Goal: Task Accomplishment & Management: Manage account settings

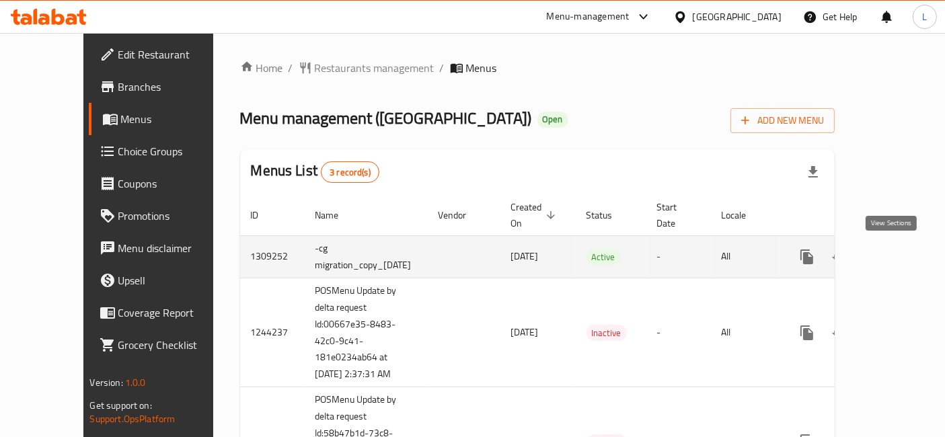
click at [898, 251] on icon "enhanced table" at bounding box center [904, 257] width 12 height 12
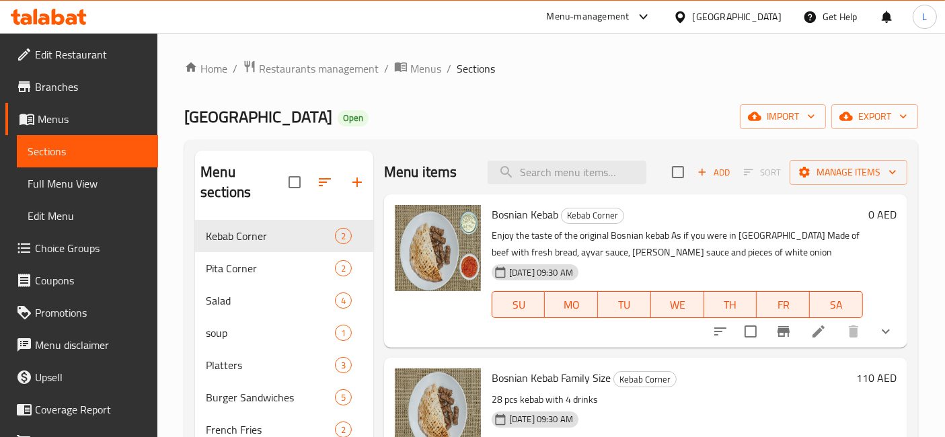
click at [69, 20] on icon at bounding box center [71, 18] width 11 height 11
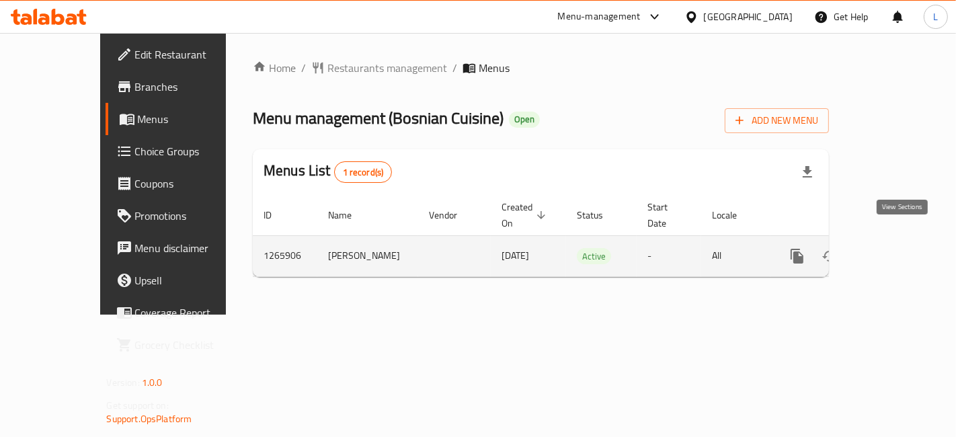
click at [903, 248] on icon "enhanced table" at bounding box center [895, 256] width 16 height 16
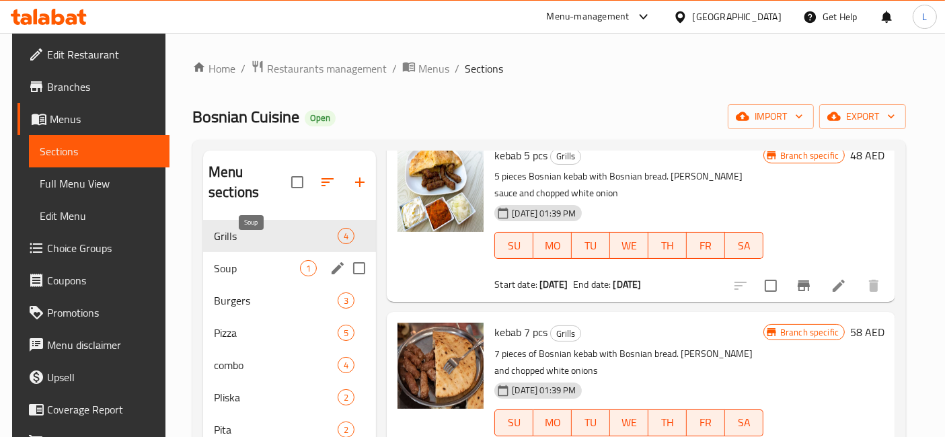
click at [232, 260] on span "Soup" at bounding box center [257, 268] width 86 height 16
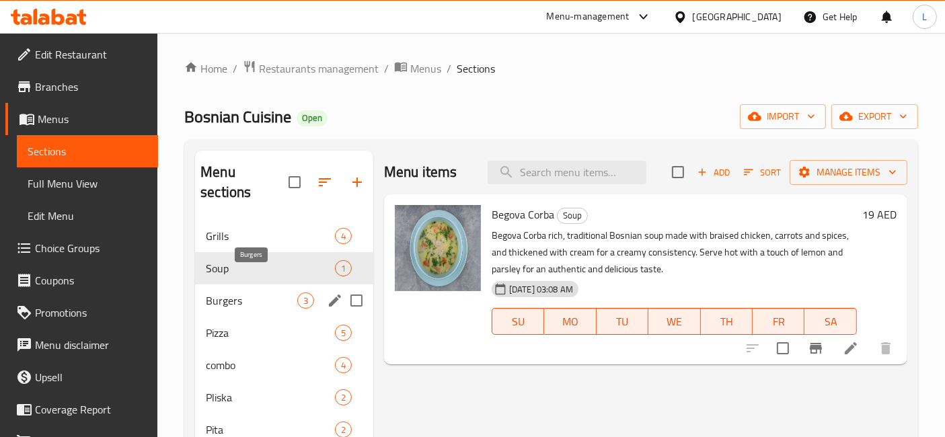
click at [237, 293] on span "Burgers" at bounding box center [251, 301] width 91 height 16
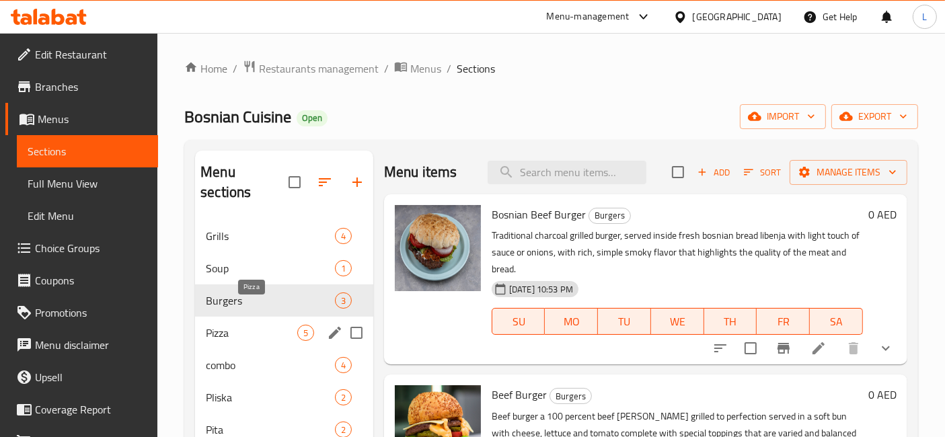
click at [223, 325] on span "Pizza" at bounding box center [251, 333] width 91 height 16
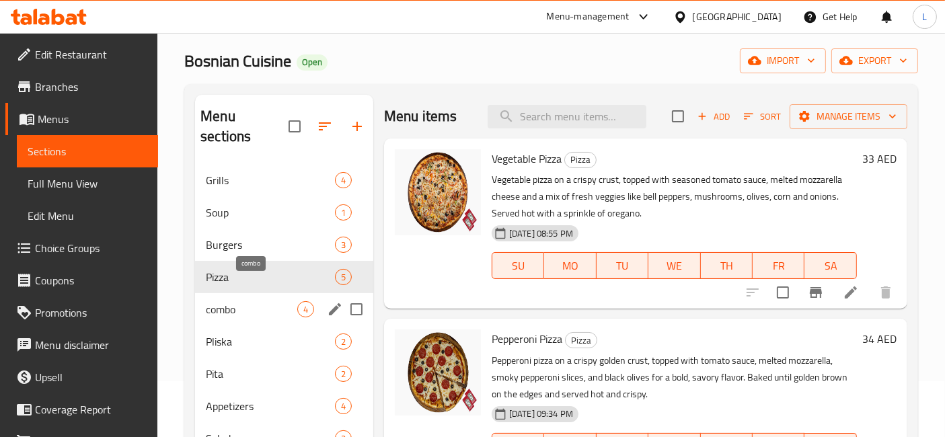
scroll to position [149, 0]
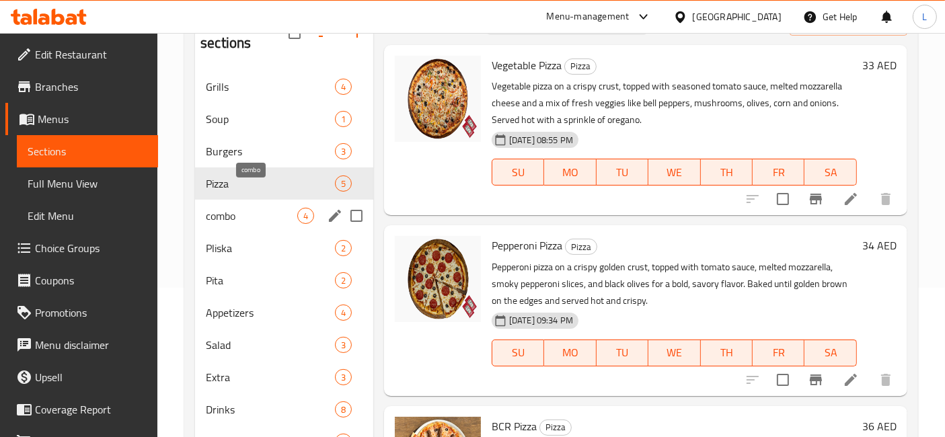
click at [222, 208] on span "combo" at bounding box center [251, 216] width 91 height 16
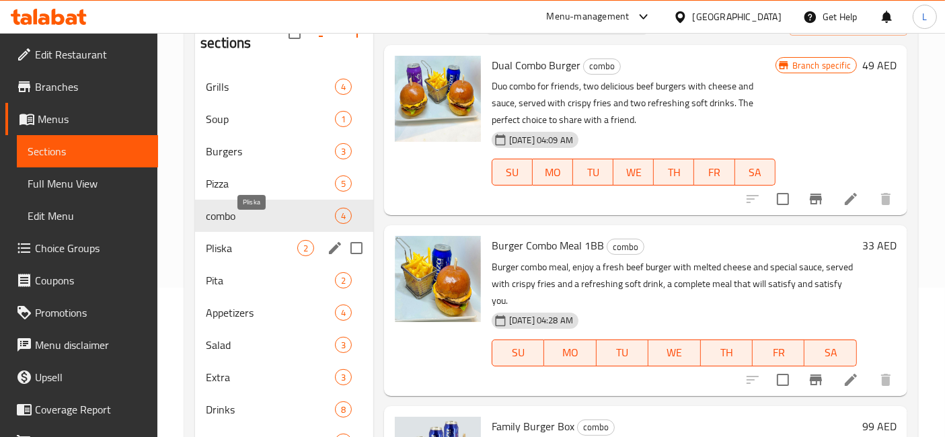
click at [229, 240] on span "Pliska" at bounding box center [251, 248] width 91 height 16
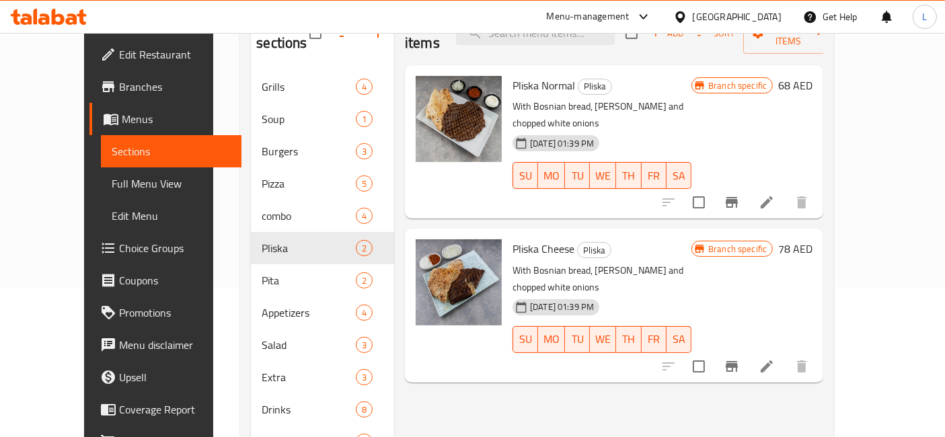
scroll to position [192, 0]
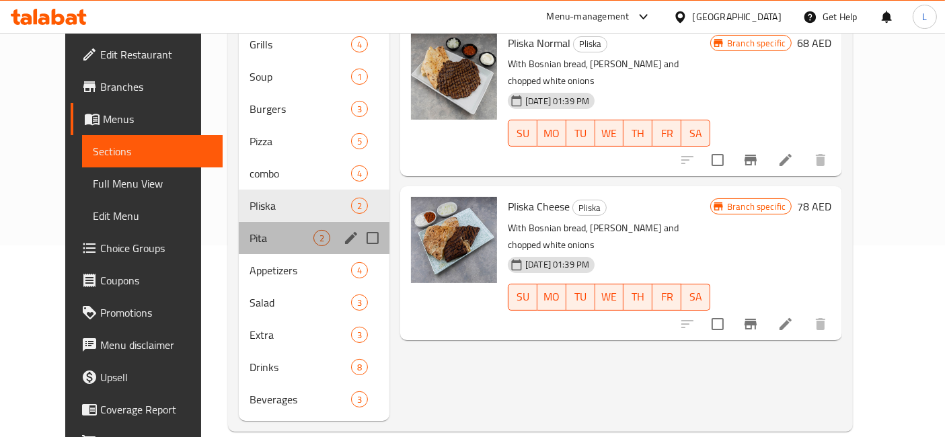
click at [239, 222] on div "Pita 2" at bounding box center [314, 238] width 151 height 32
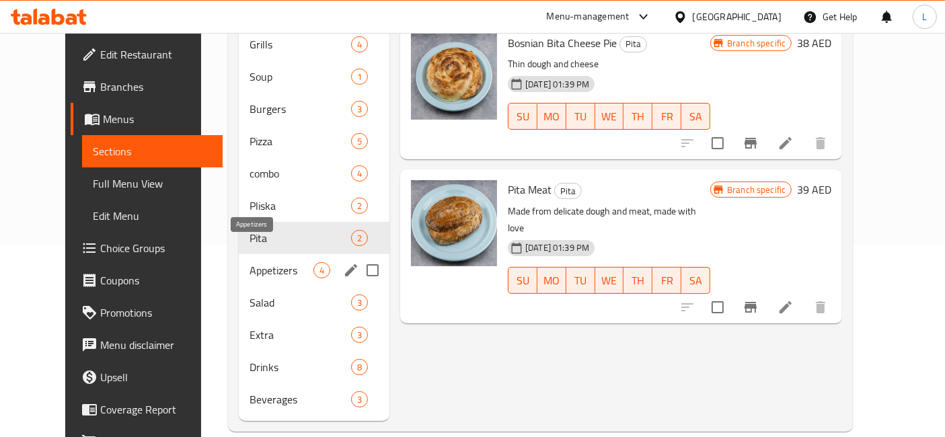
click at [250, 262] on span "Appetizers" at bounding box center [282, 270] width 64 height 16
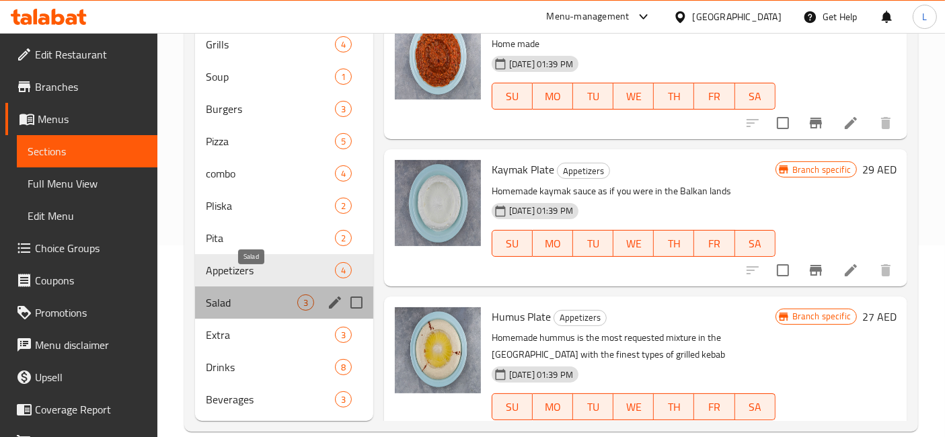
click at [233, 295] on span "Salad" at bounding box center [251, 303] width 91 height 16
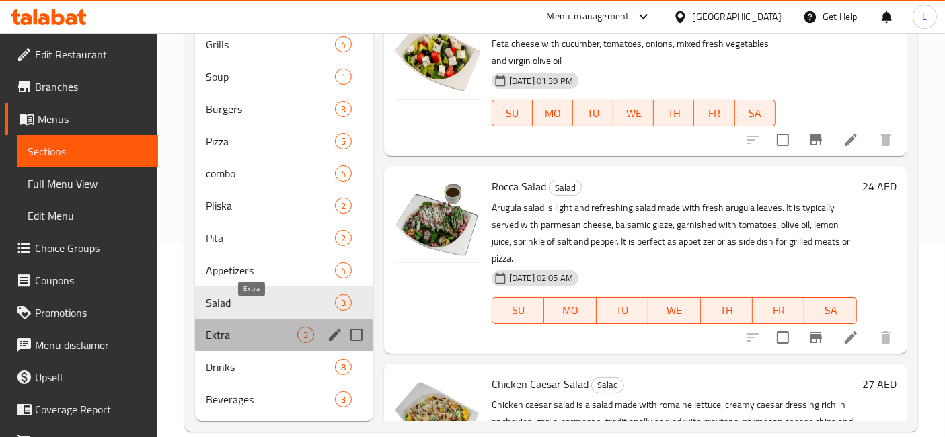
click at [221, 327] on span "Extra" at bounding box center [251, 335] width 91 height 16
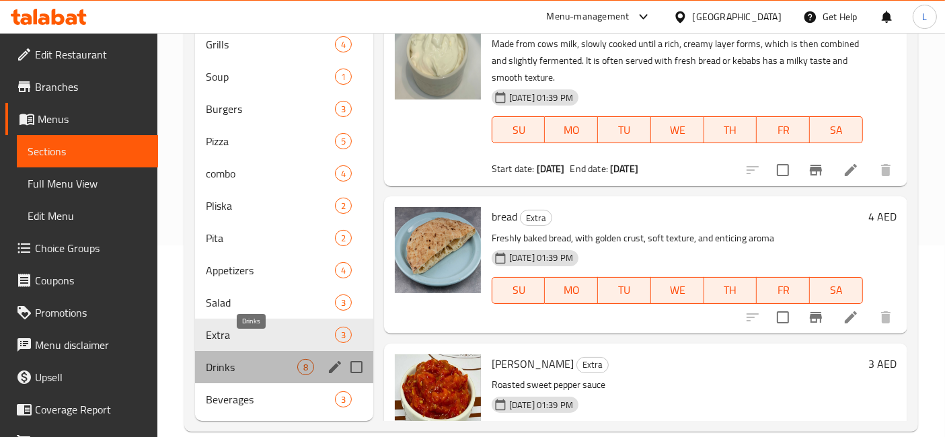
click at [221, 359] on span "Drinks" at bounding box center [251, 367] width 91 height 16
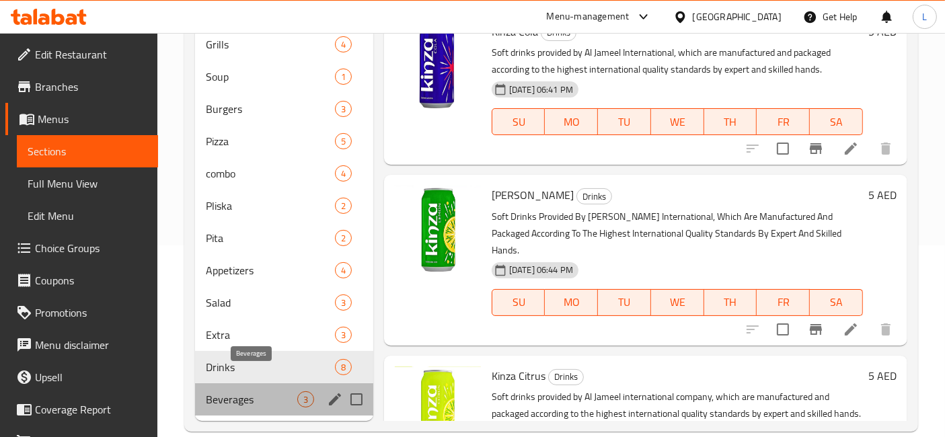
click at [235, 391] on span "Beverages" at bounding box center [251, 399] width 91 height 16
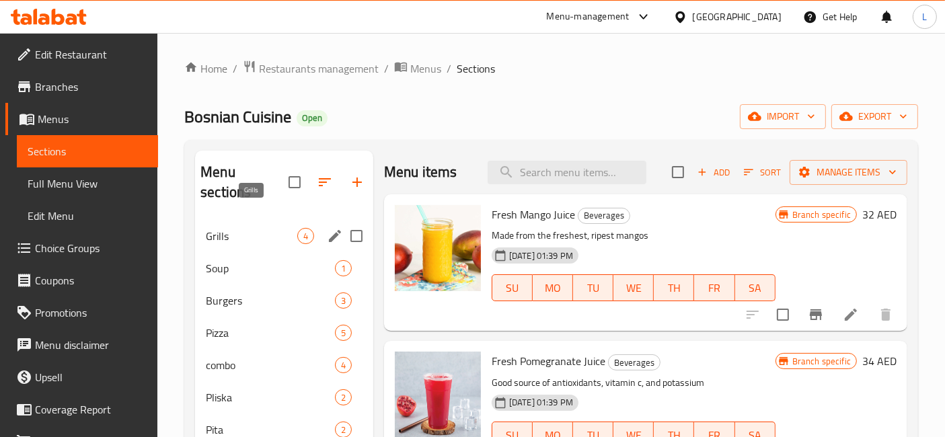
click at [236, 228] on span "Grills" at bounding box center [251, 236] width 91 height 16
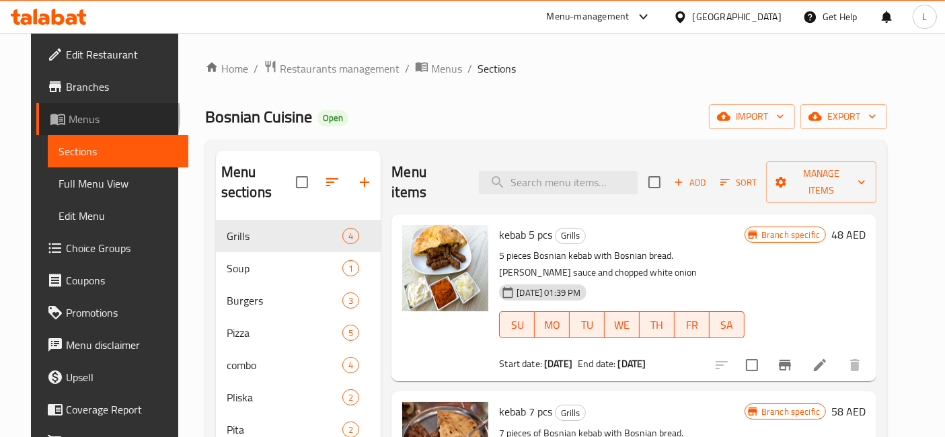
click at [69, 116] on span "Menus" at bounding box center [124, 119] width 110 height 16
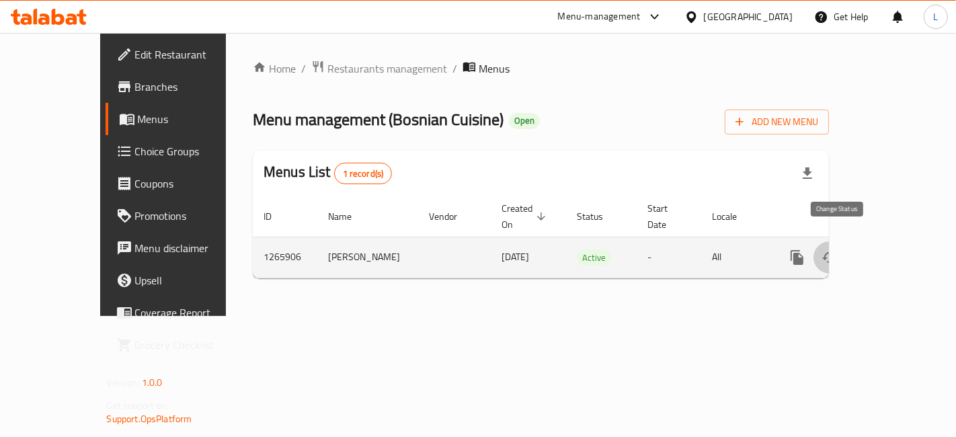
click at [834, 250] on icon "enhanced table" at bounding box center [830, 258] width 16 height 16
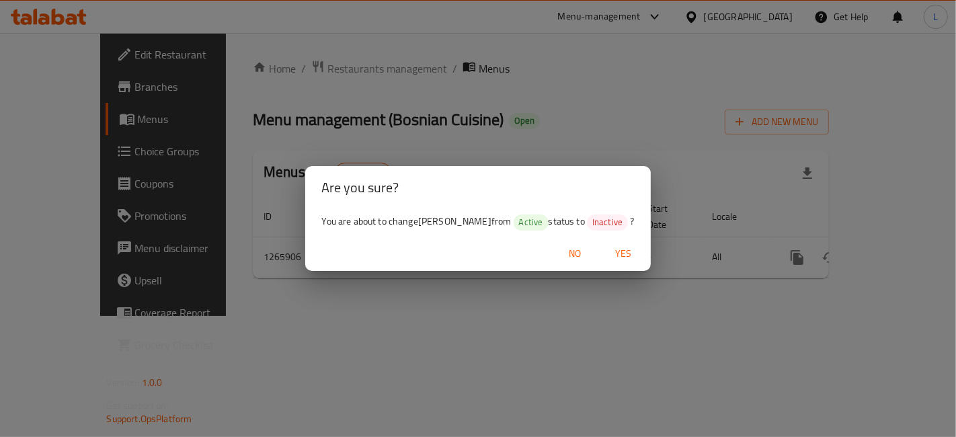
click at [774, 305] on div "Are you sure? You are about to change Joe Menu from Active status to Inactive ?…" at bounding box center [478, 218] width 956 height 437
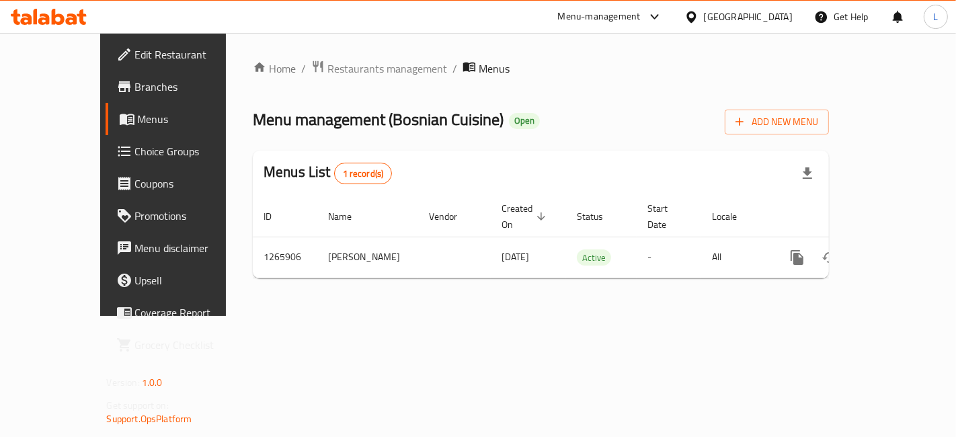
click at [806, 250] on icon "more" at bounding box center [798, 258] width 16 height 16
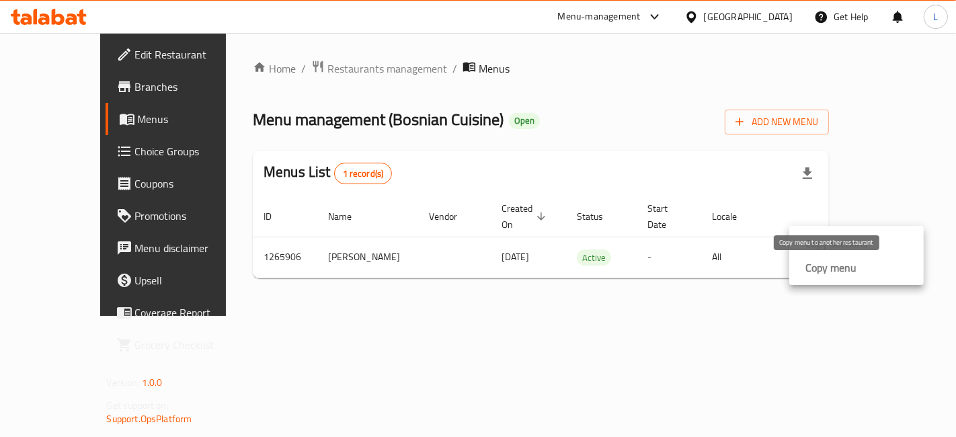
click at [845, 266] on strong "Copy menu" at bounding box center [831, 268] width 51 height 16
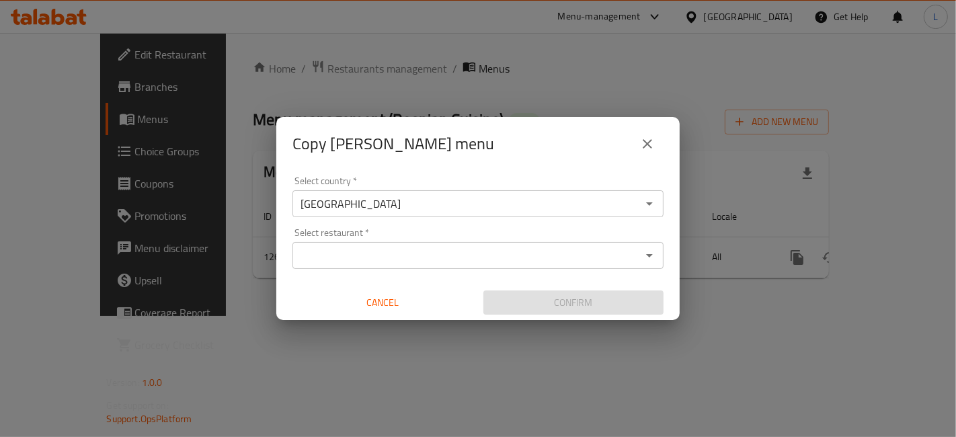
click at [361, 254] on input "Select restaurant   *" at bounding box center [467, 255] width 341 height 19
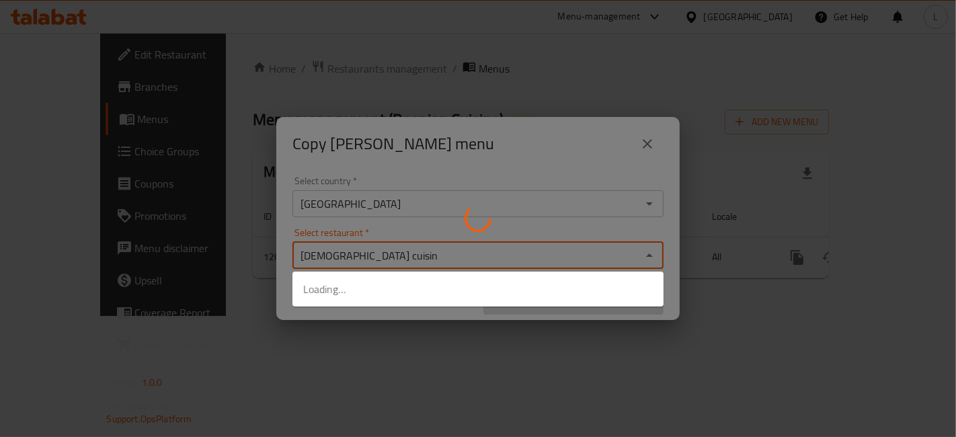
type input "bosnian cuisine"
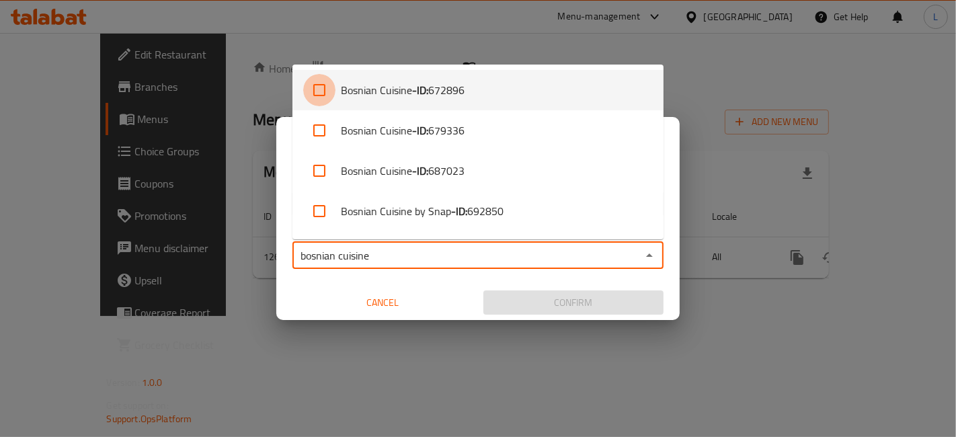
click at [321, 91] on input "checkbox" at bounding box center [319, 90] width 32 height 32
checkbox input "true"
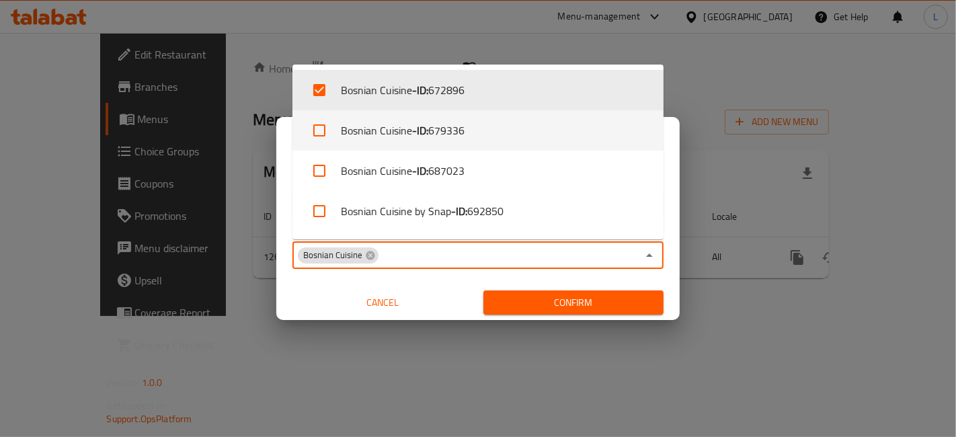
click at [323, 126] on input "checkbox" at bounding box center [319, 130] width 32 height 32
checkbox input "true"
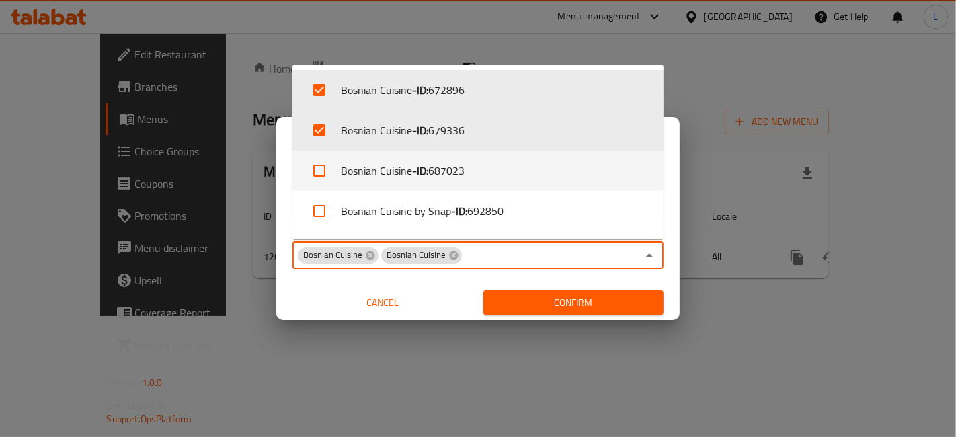
click at [330, 172] on input "checkbox" at bounding box center [319, 171] width 32 height 32
checkbox input "true"
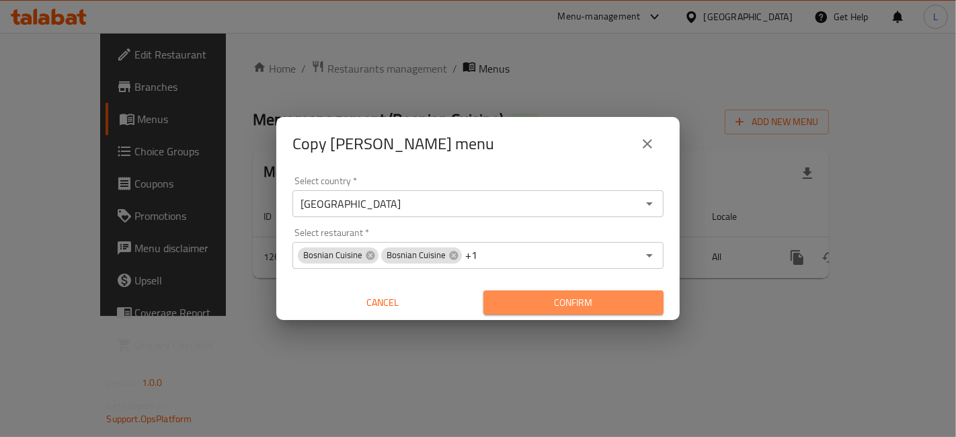
click at [599, 301] on span "Confirm" at bounding box center [573, 303] width 159 height 17
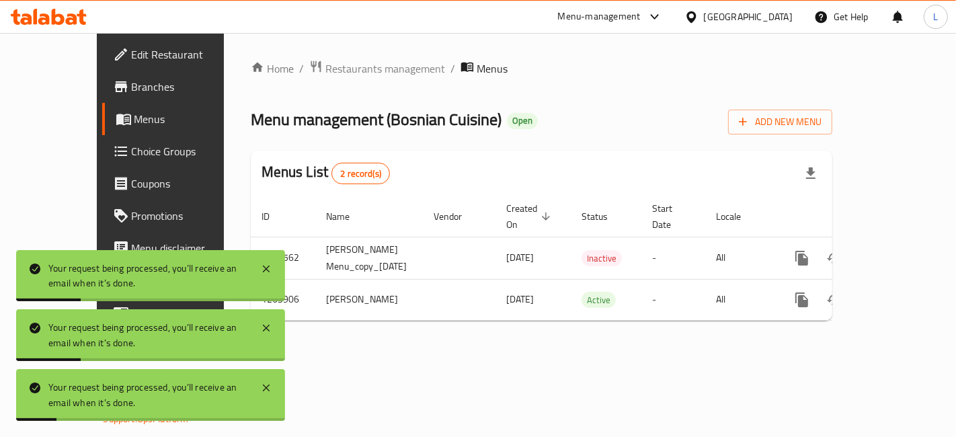
click at [48, 19] on icon at bounding box center [43, 18] width 11 height 11
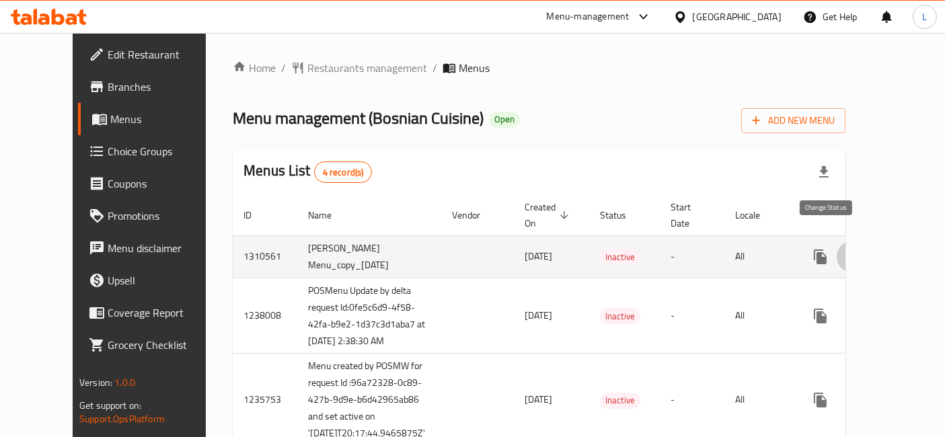
click at [845, 249] on icon "enhanced table" at bounding box center [853, 257] width 16 height 16
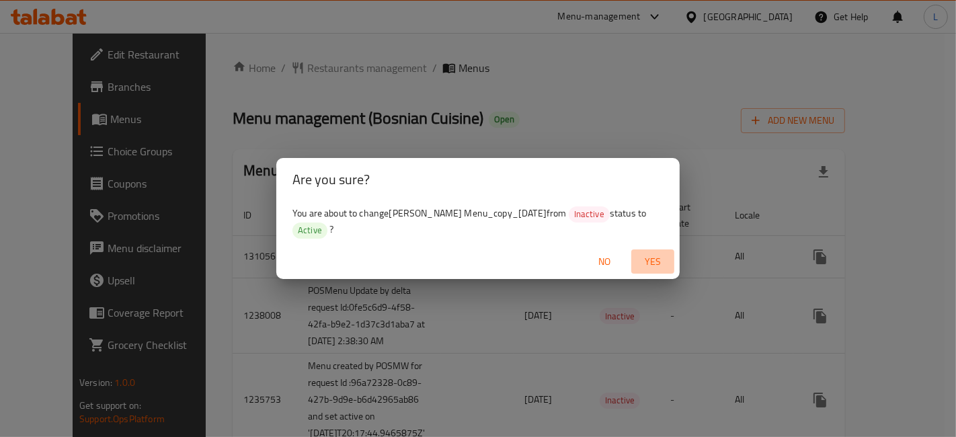
click at [648, 254] on span "Yes" at bounding box center [653, 262] width 32 height 17
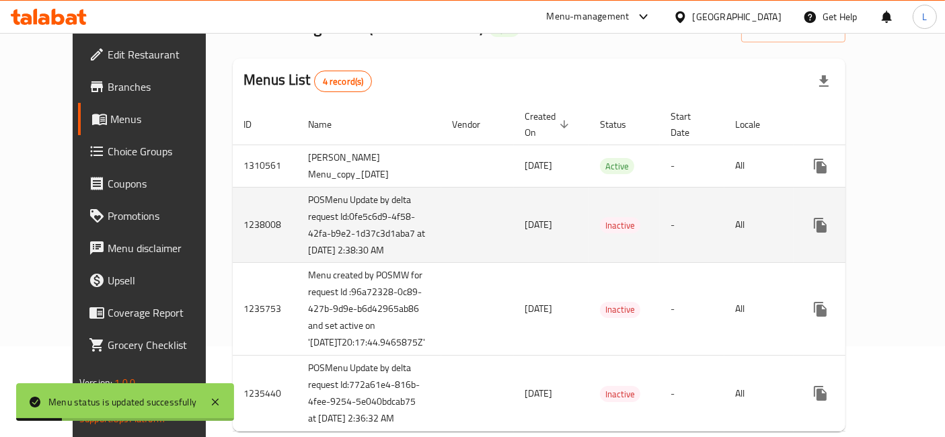
scroll to position [7, 0]
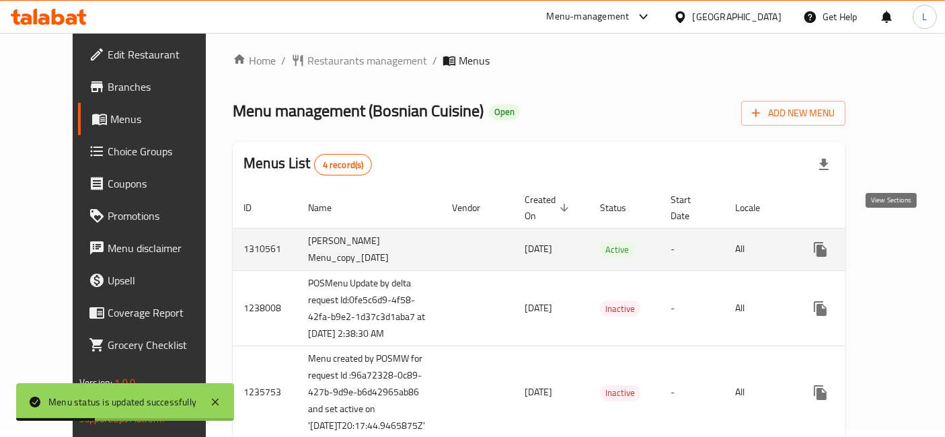
click at [909, 241] on icon "enhanced table" at bounding box center [917, 249] width 16 height 16
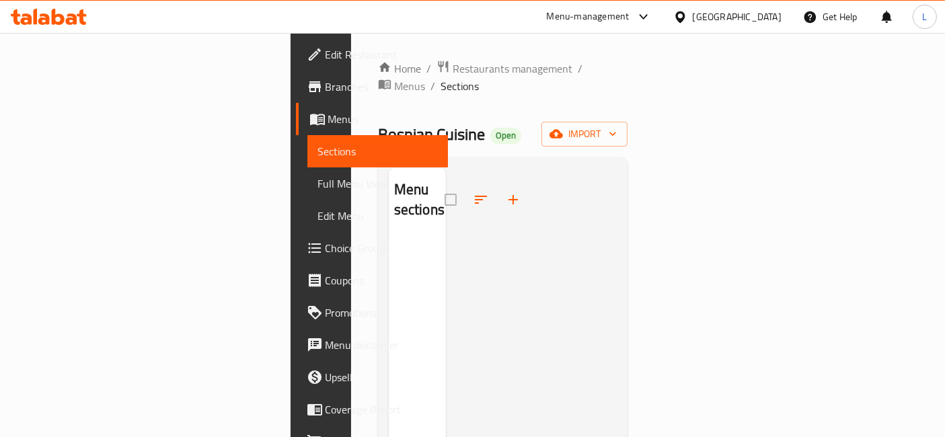
click at [318, 182] on span "Full Menu View" at bounding box center [378, 184] width 120 height 16
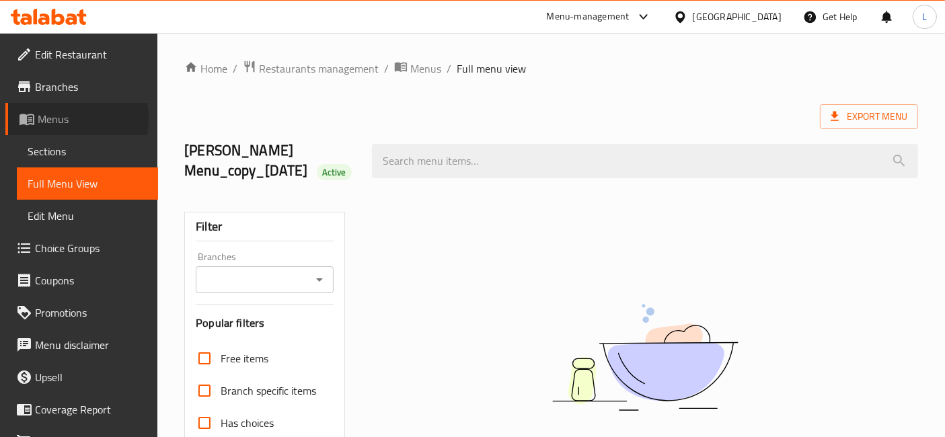
click at [53, 118] on span "Menus" at bounding box center [93, 119] width 110 height 16
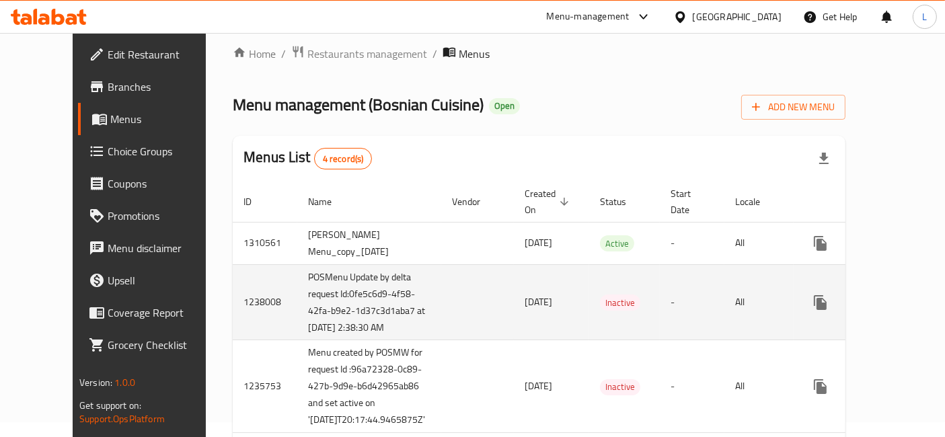
scroll to position [9, 0]
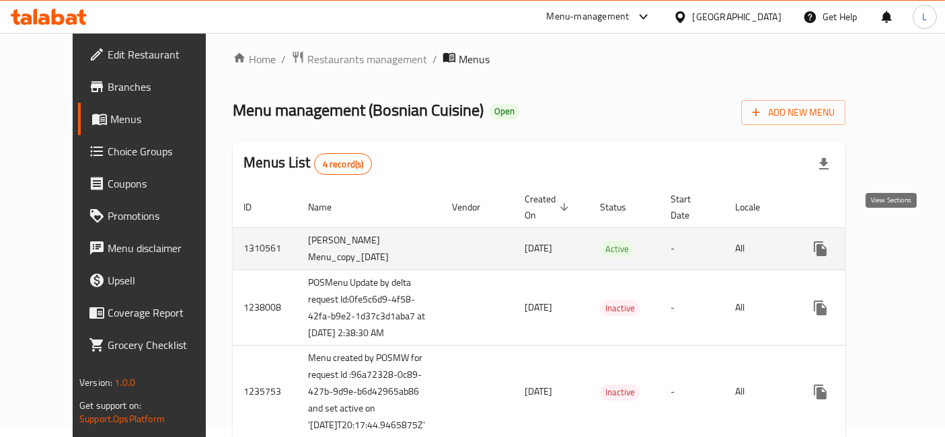
click at [909, 241] on icon "enhanced table" at bounding box center [917, 249] width 16 height 16
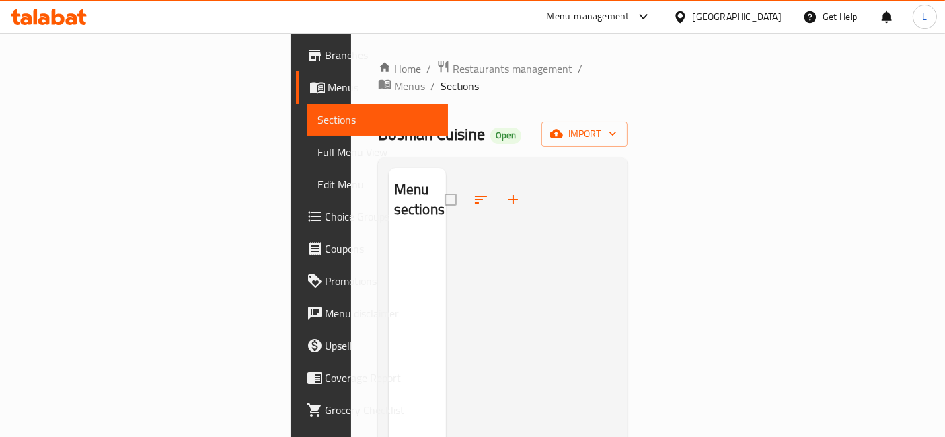
scroll to position [61, 0]
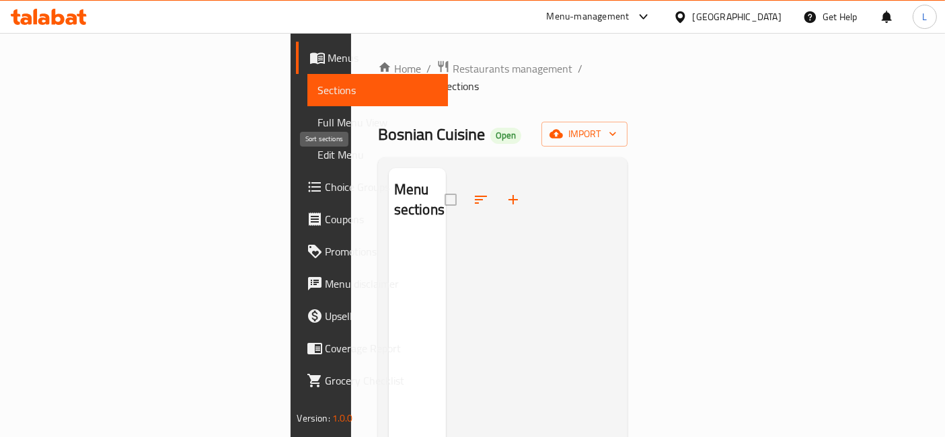
click at [465, 184] on span at bounding box center [481, 200] width 32 height 32
click at [59, 14] on icon at bounding box center [58, 17] width 13 height 16
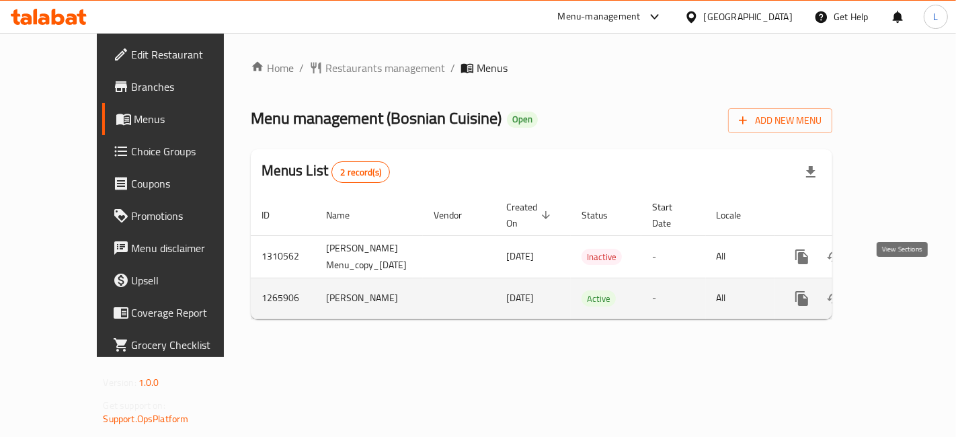
click at [901, 293] on icon "enhanced table" at bounding box center [899, 299] width 12 height 12
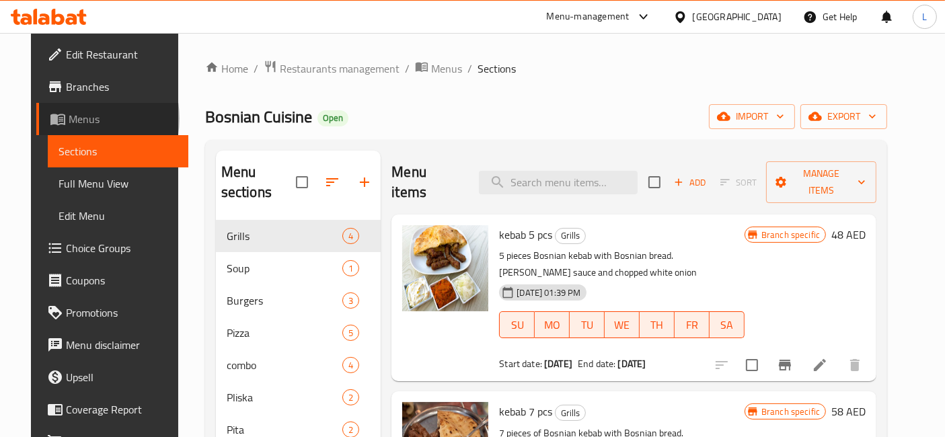
click at [69, 118] on span "Menus" at bounding box center [124, 119] width 110 height 16
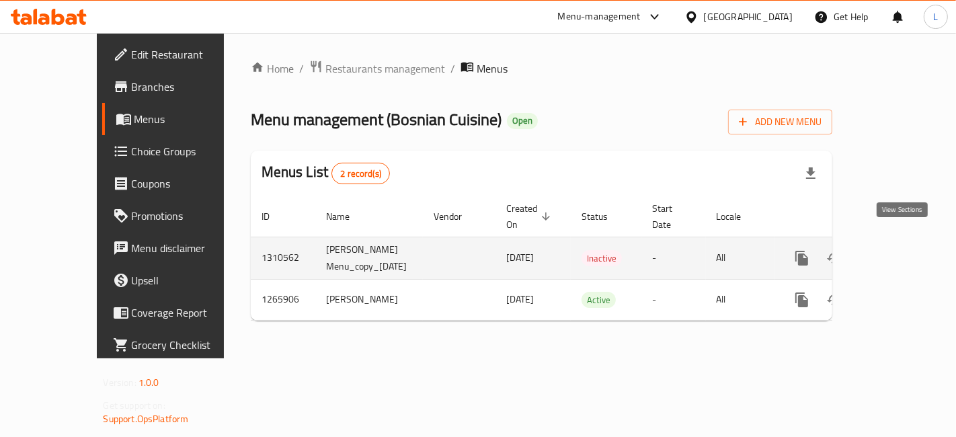
click at [905, 252] on icon "enhanced table" at bounding box center [899, 258] width 12 height 12
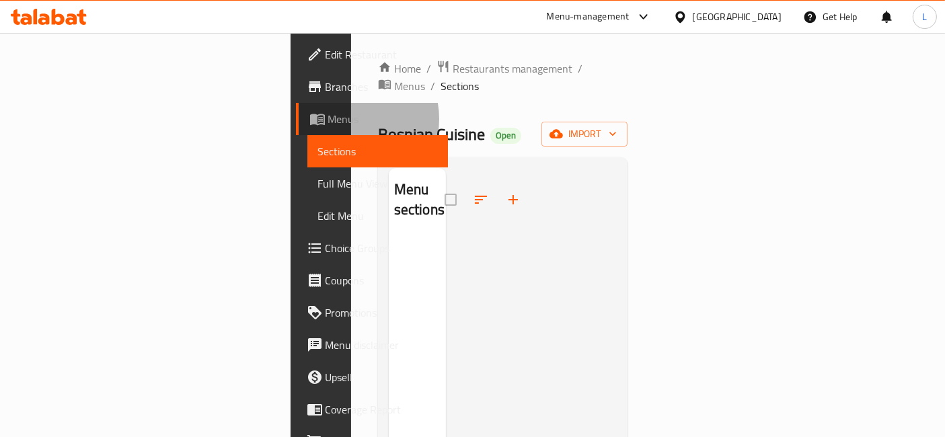
click at [328, 119] on span "Menus" at bounding box center [383, 119] width 110 height 16
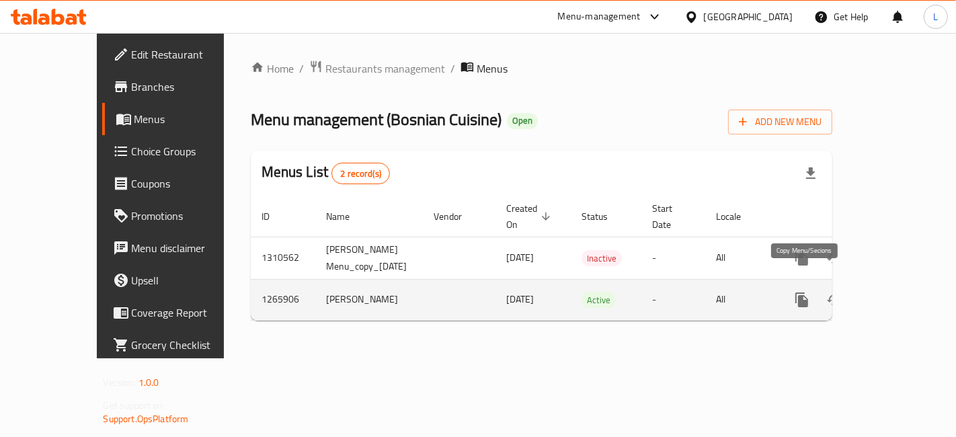
click at [796, 284] on button "more" at bounding box center [802, 300] width 32 height 32
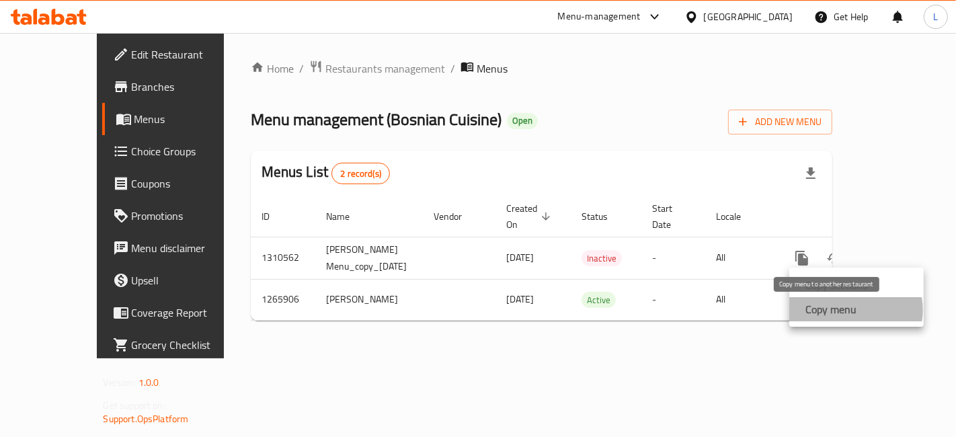
click at [854, 310] on strong "Copy menu" at bounding box center [831, 309] width 51 height 16
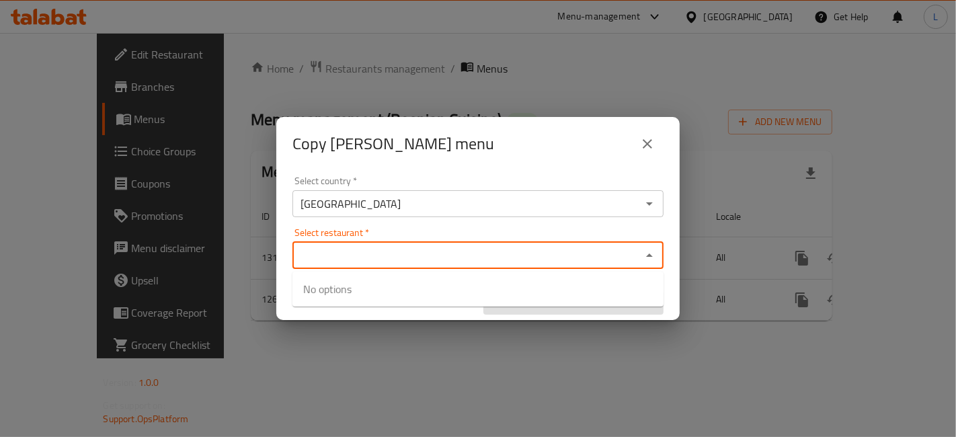
click at [394, 257] on input "Select restaurant   *" at bounding box center [467, 255] width 341 height 19
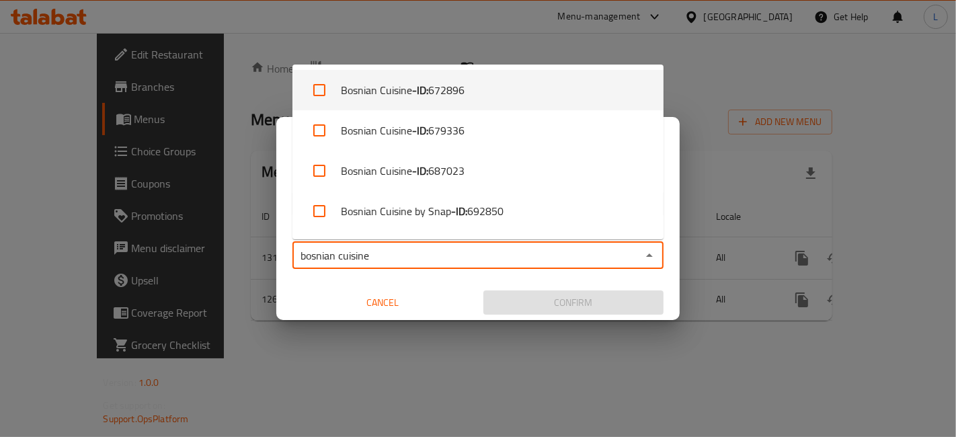
type input "bosnian cuisine"
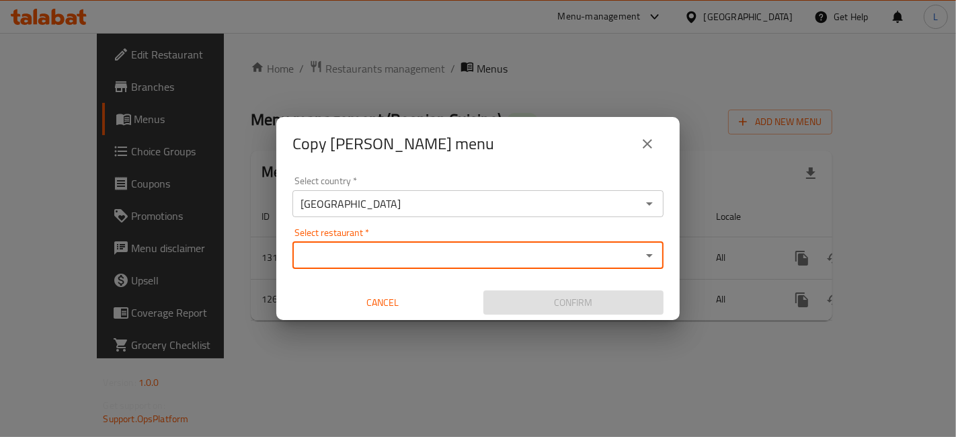
click at [352, 255] on input "Select restaurant   *" at bounding box center [467, 255] width 341 height 19
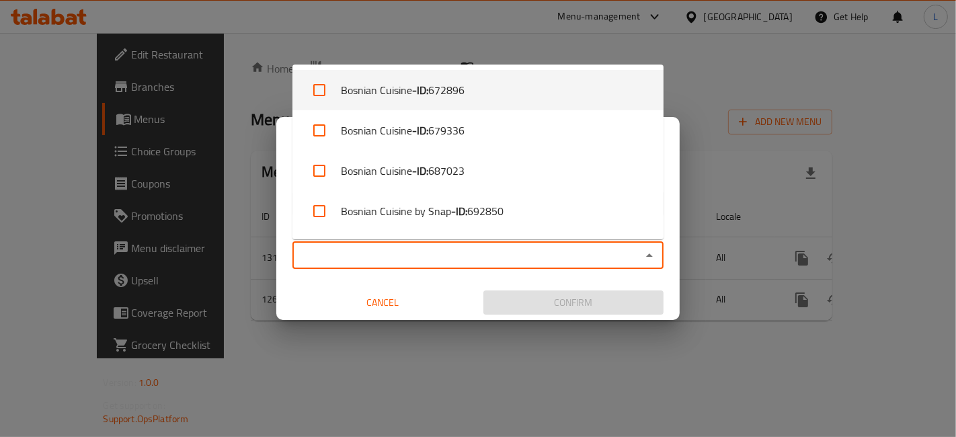
click at [442, 93] on span "672896" at bounding box center [446, 90] width 36 height 16
checkbox input "true"
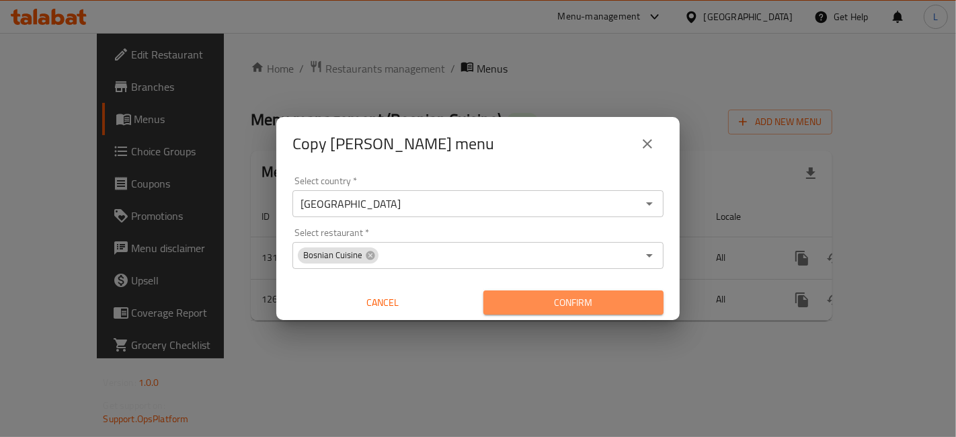
click at [533, 301] on span "Confirm" at bounding box center [573, 303] width 159 height 17
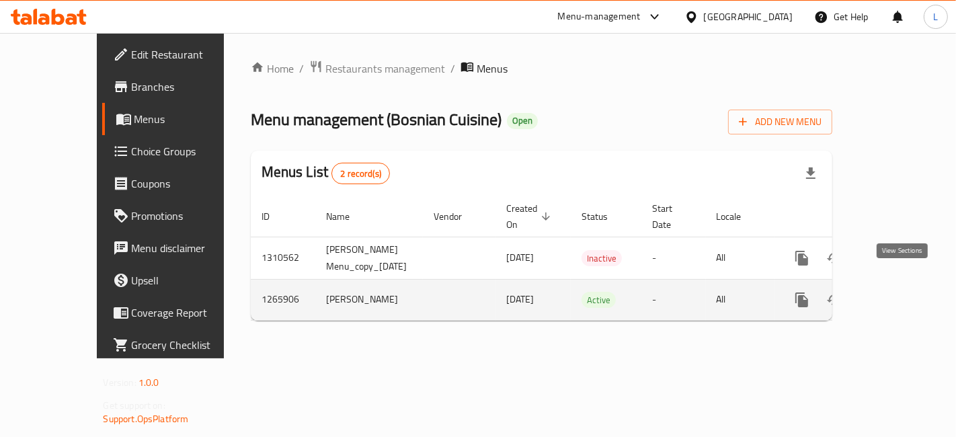
click at [907, 292] on icon "enhanced table" at bounding box center [899, 300] width 16 height 16
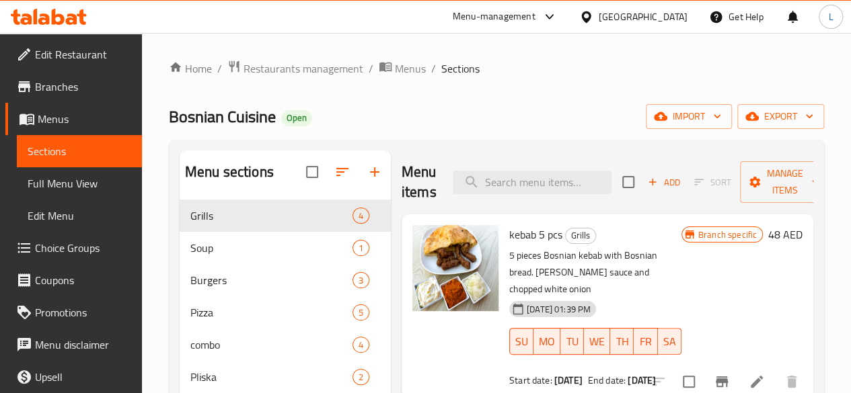
drag, startPoint x: 1147, startPoint y: 0, endPoint x: 566, endPoint y: 108, distance: 590.5
click at [566, 108] on div "Bosnian Cuisine Open import export" at bounding box center [496, 116] width 655 height 25
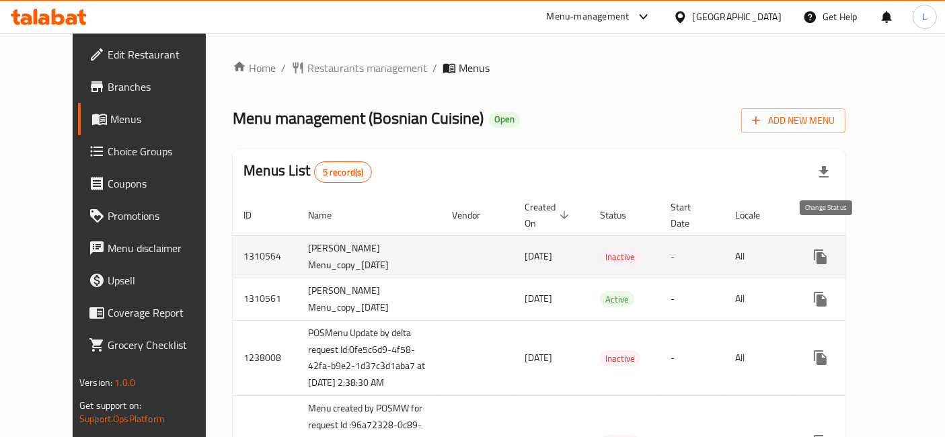
click at [845, 252] on icon "enhanced table" at bounding box center [852, 257] width 15 height 11
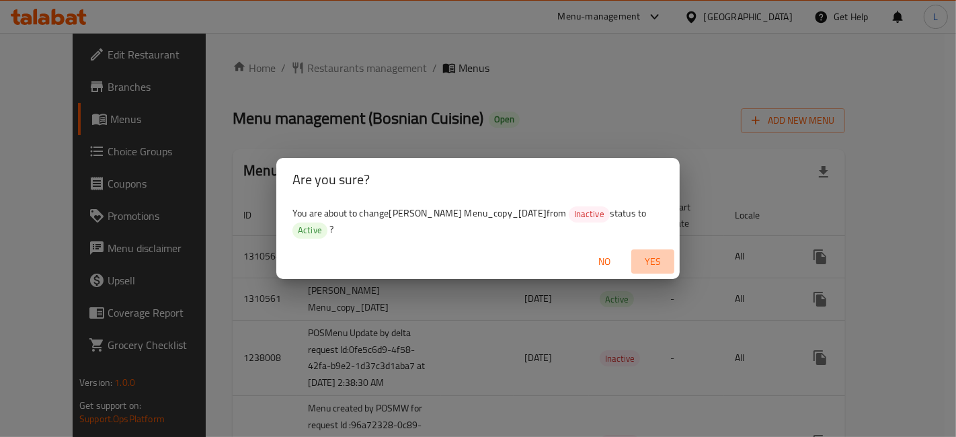
click at [650, 255] on span "Yes" at bounding box center [653, 262] width 32 height 17
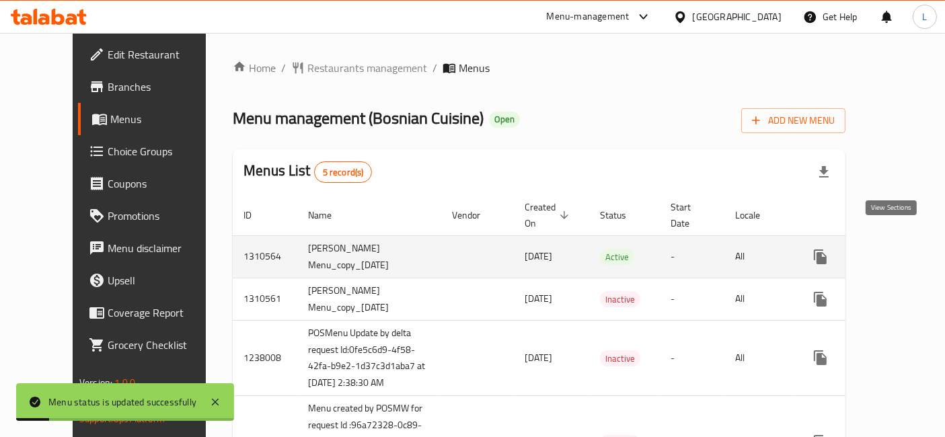
click at [909, 249] on icon "enhanced table" at bounding box center [917, 257] width 16 height 16
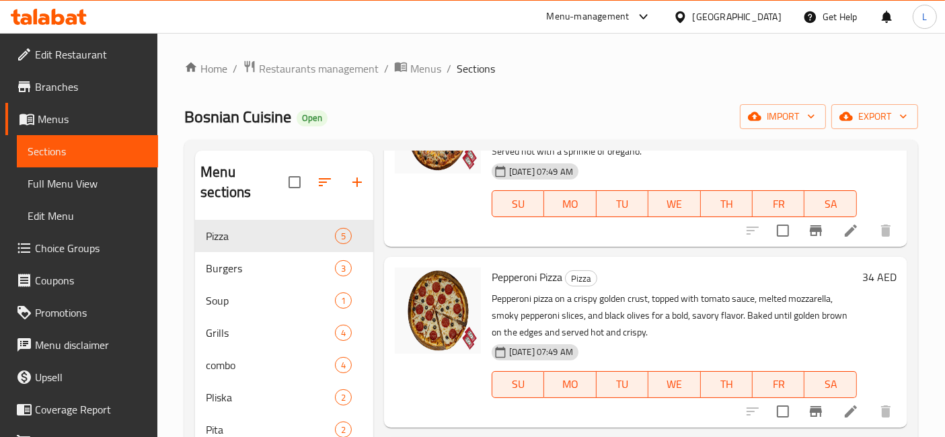
scroll to position [149, 0]
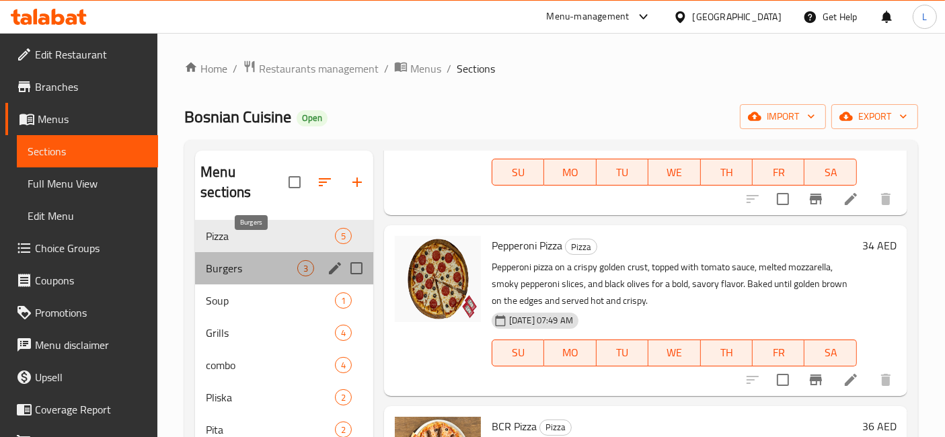
click at [257, 260] on span "Burgers" at bounding box center [251, 268] width 91 height 16
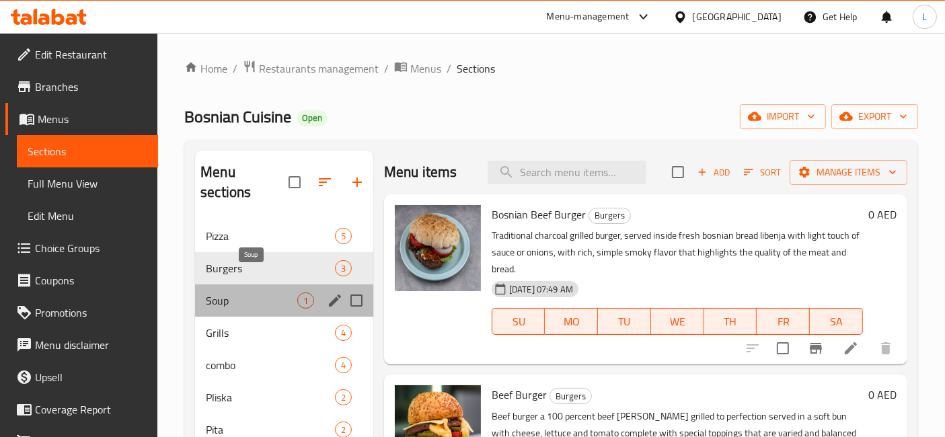
click at [240, 293] on span "Soup" at bounding box center [251, 301] width 91 height 16
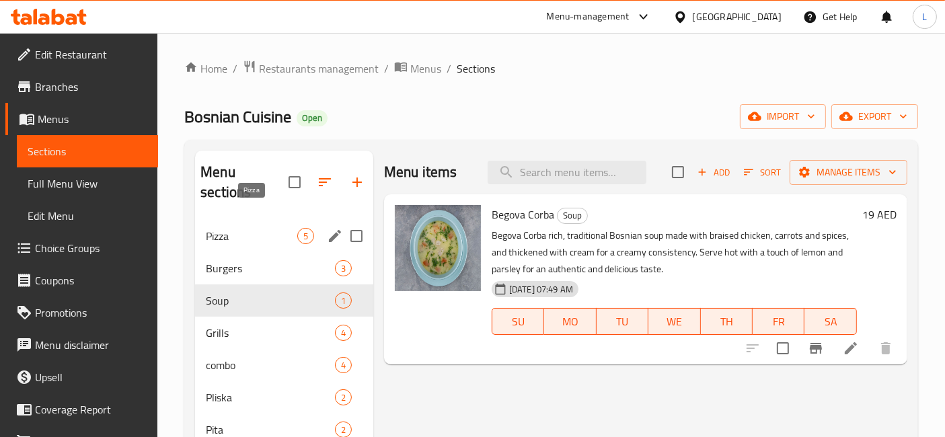
click at [235, 228] on span "Pizza" at bounding box center [251, 236] width 91 height 16
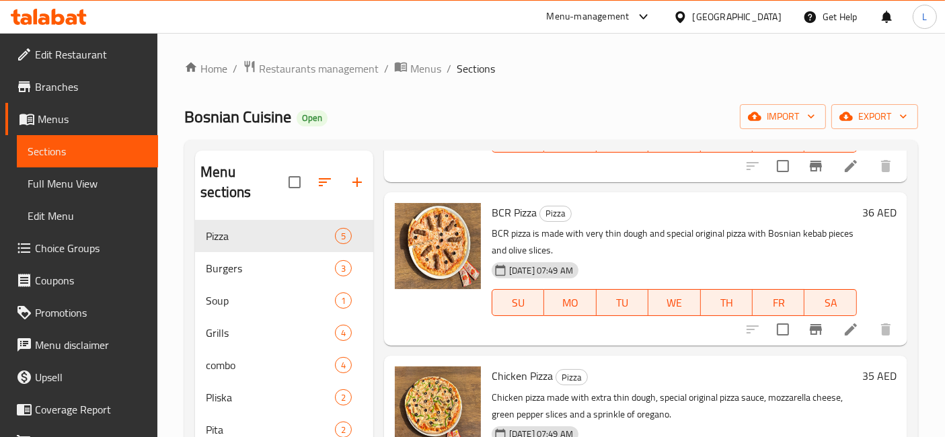
scroll to position [444, 0]
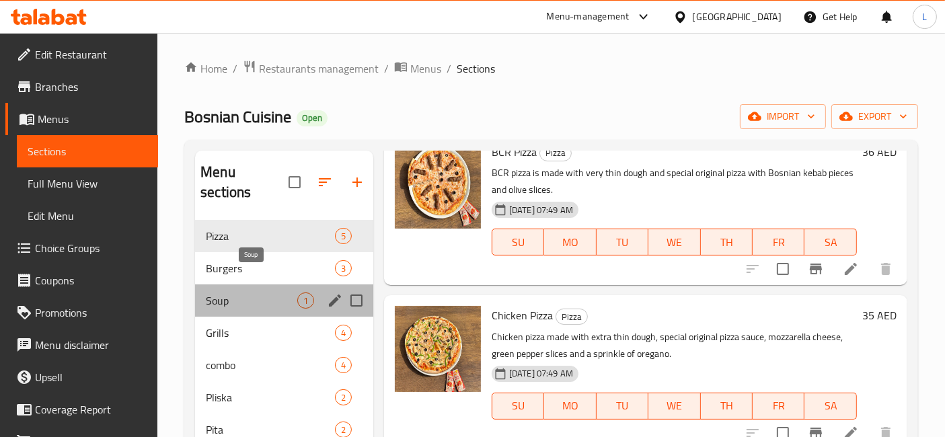
click at [230, 293] on span "Soup" at bounding box center [251, 301] width 91 height 16
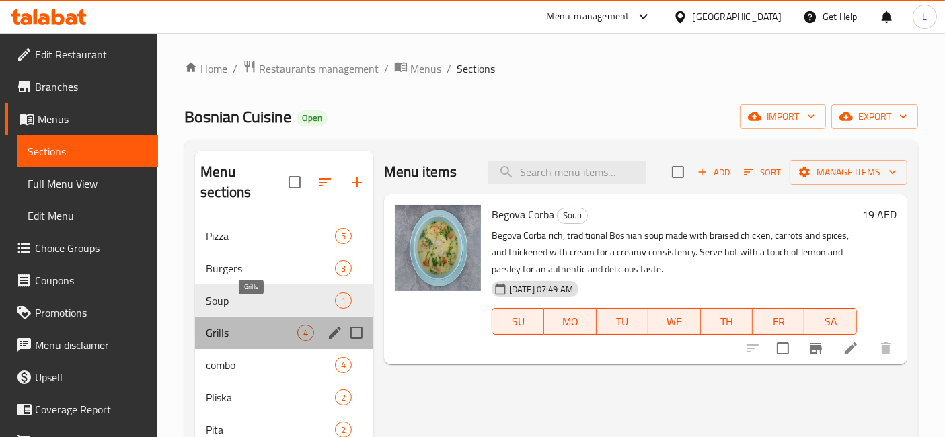
click at [229, 325] on span "Grills" at bounding box center [251, 333] width 91 height 16
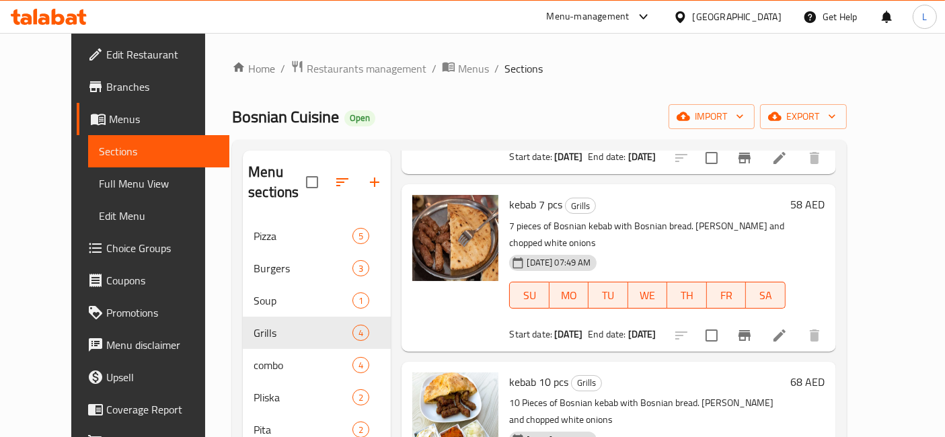
scroll to position [267, 0]
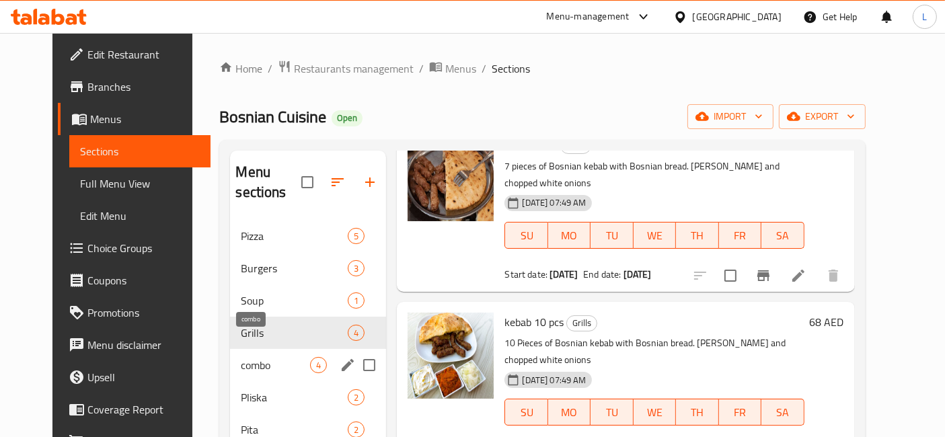
click at [241, 357] on span "combo" at bounding box center [275, 365] width 69 height 16
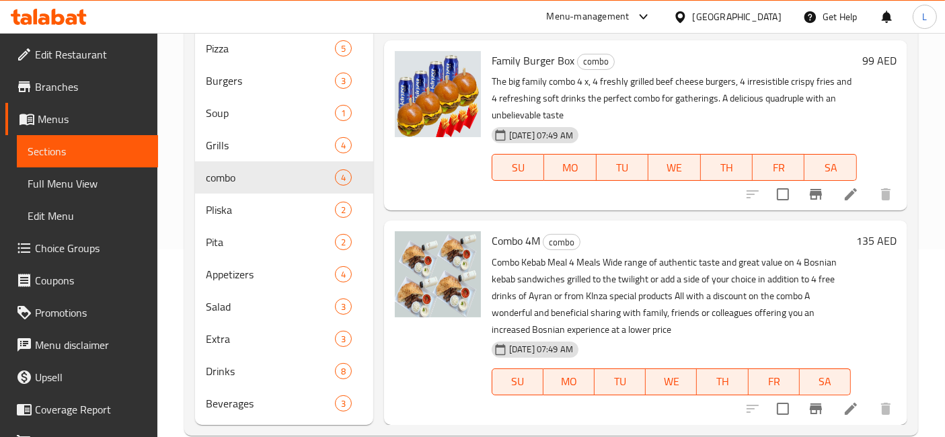
scroll to position [192, 0]
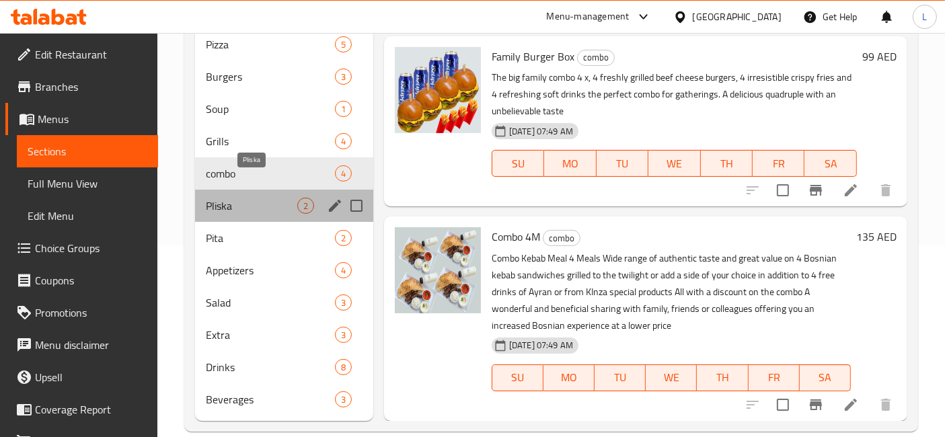
click at [227, 198] on span "Pliska" at bounding box center [251, 206] width 91 height 16
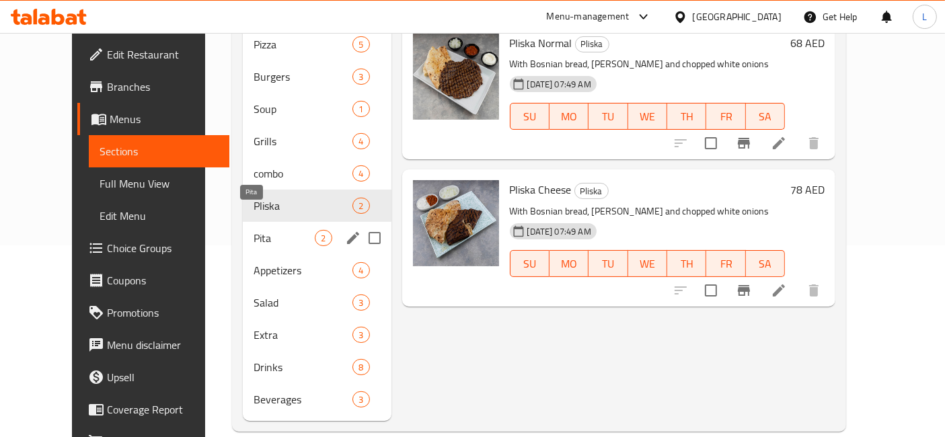
click at [254, 230] on span "Pita" at bounding box center [284, 238] width 61 height 16
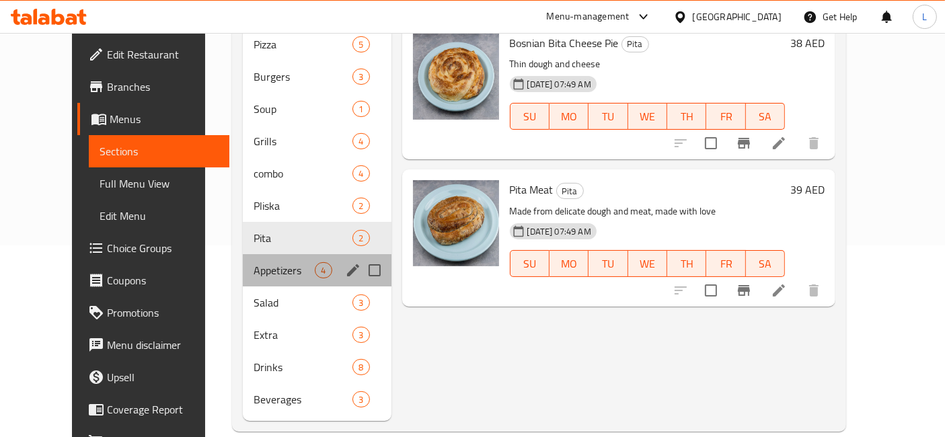
click at [243, 254] on div "Appetizers 4" at bounding box center [317, 270] width 148 height 32
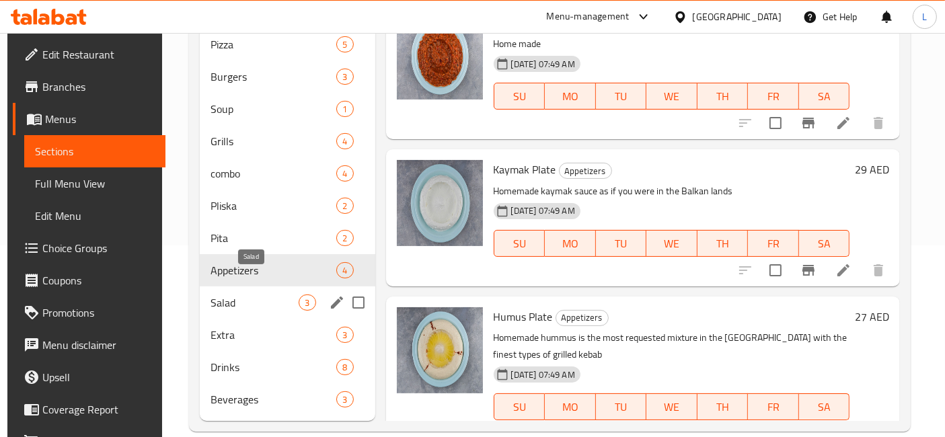
click at [239, 295] on span "Salad" at bounding box center [255, 303] width 88 height 16
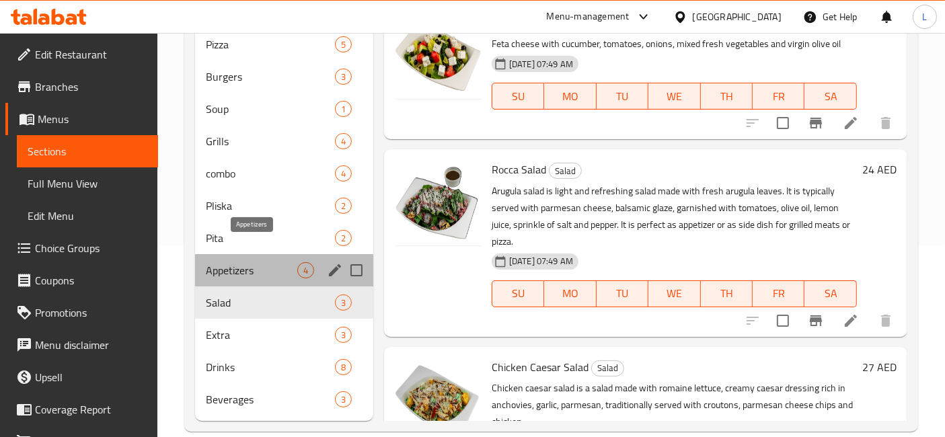
click at [257, 262] on span "Appetizers" at bounding box center [251, 270] width 91 height 16
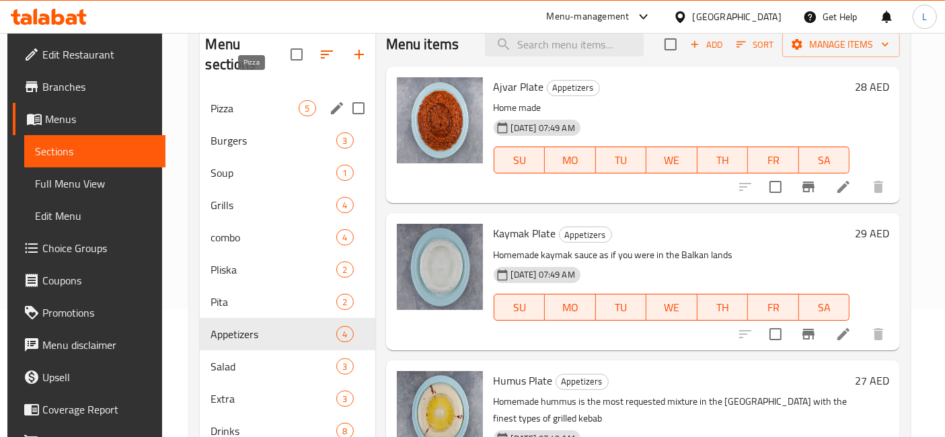
scroll to position [42, 0]
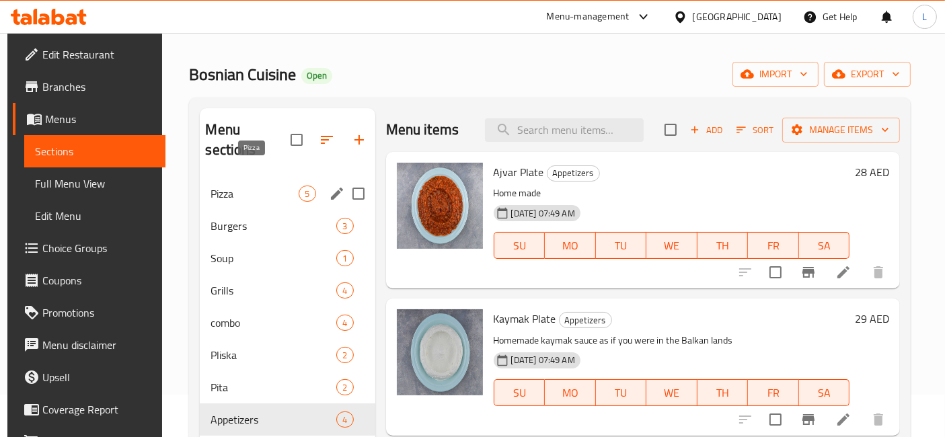
click at [239, 186] on span "Pizza" at bounding box center [255, 194] width 88 height 16
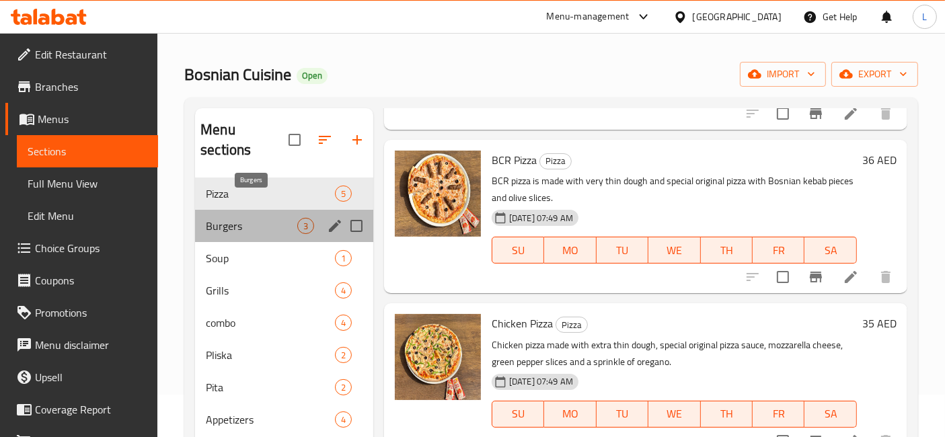
click at [231, 218] on span "Burgers" at bounding box center [251, 226] width 91 height 16
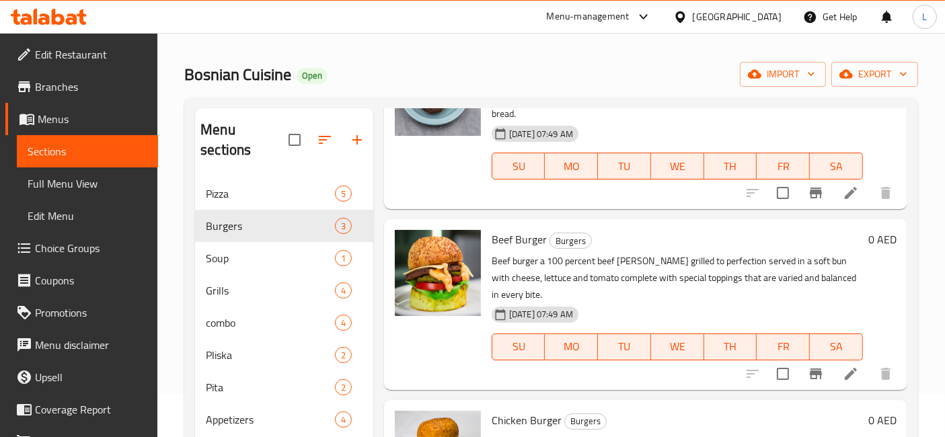
scroll to position [133, 0]
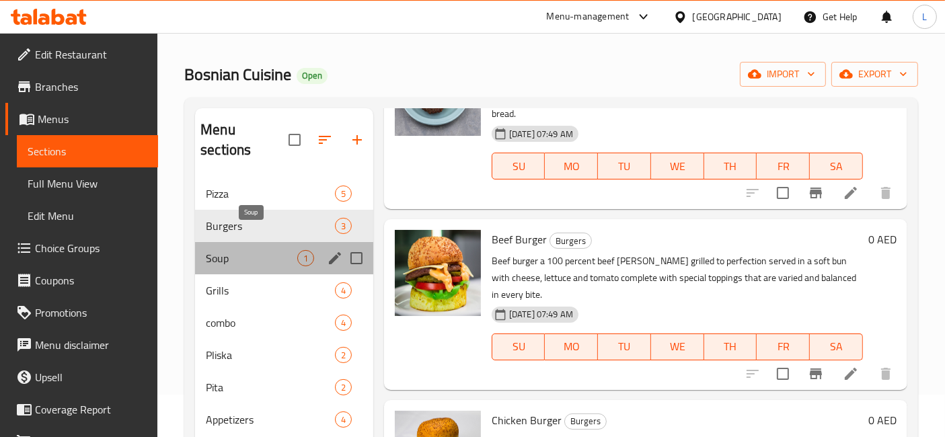
click at [249, 250] on span "Soup" at bounding box center [251, 258] width 91 height 16
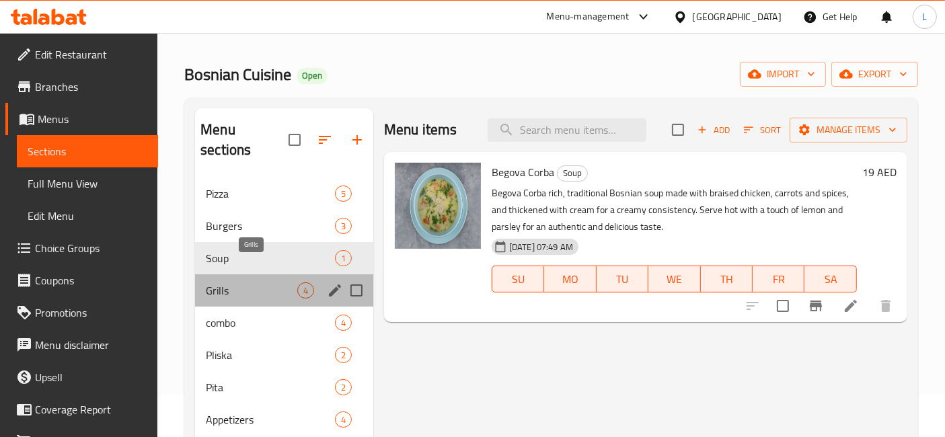
click at [230, 283] on span "Grills" at bounding box center [251, 291] width 91 height 16
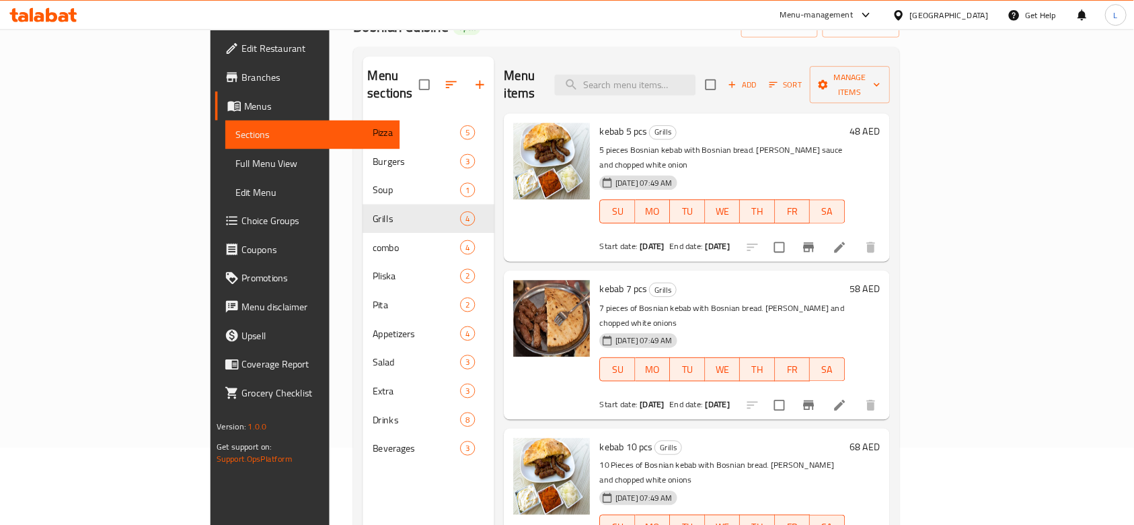
scroll to position [87, 0]
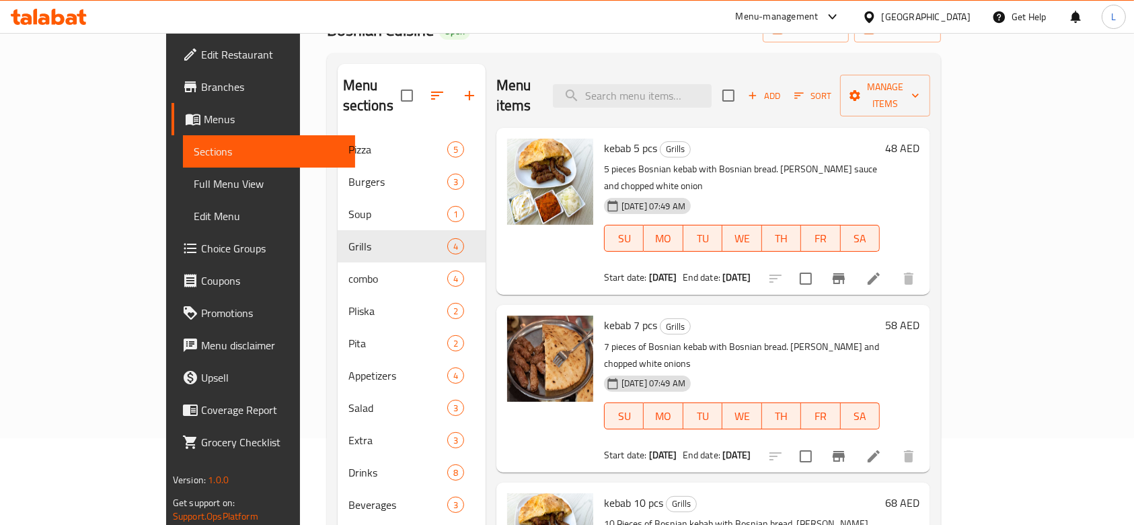
drag, startPoint x: 1283, startPoint y: 0, endPoint x: 566, endPoint y: 52, distance: 718.9
click at [566, 53] on div "Menu sections Pizza 5 Burgers 3 Soup 1 Grills 4 combo 4 [PERSON_NAME] 2 Pita 2 …" at bounding box center [634, 326] width 614 height 546
